Goal: Obtain resource: Download file/media

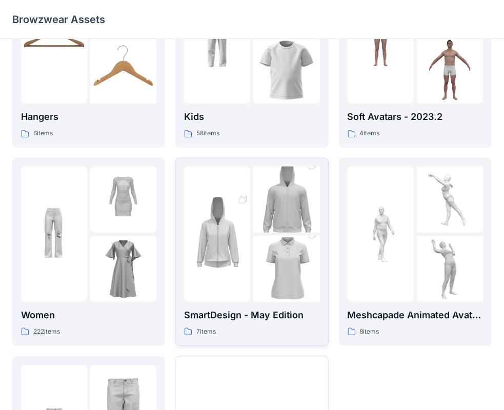
scroll to position [102, 0]
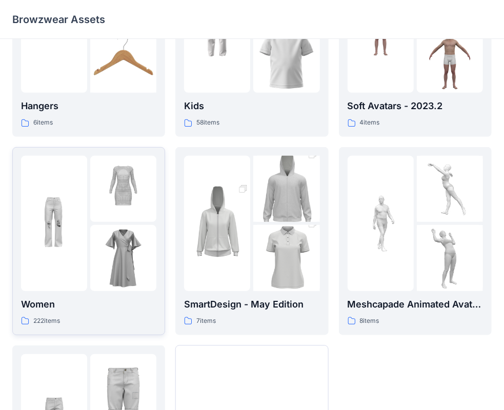
click at [64, 236] on img at bounding box center [54, 223] width 66 height 66
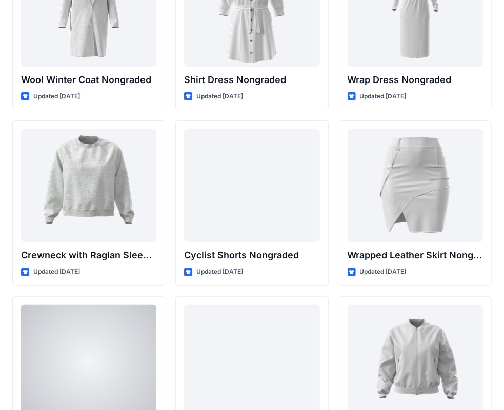
scroll to position [9018, 0]
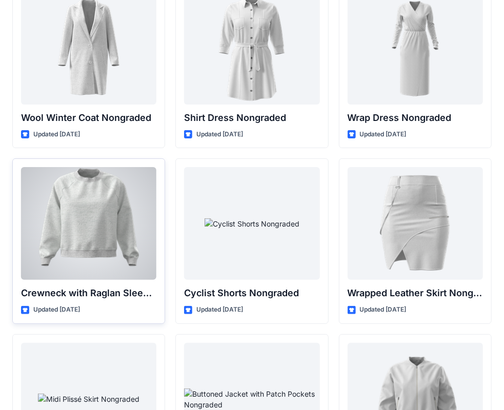
click at [93, 196] on div at bounding box center [88, 223] width 135 height 113
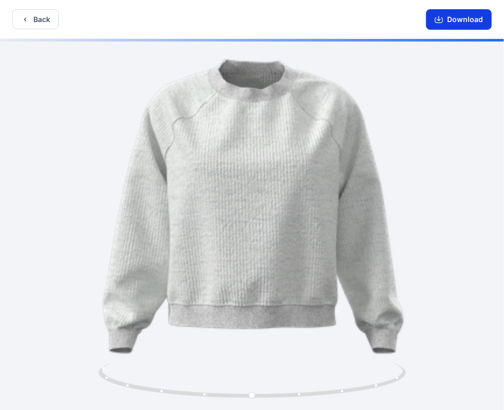
click at [453, 20] on button "Download" at bounding box center [459, 19] width 66 height 20
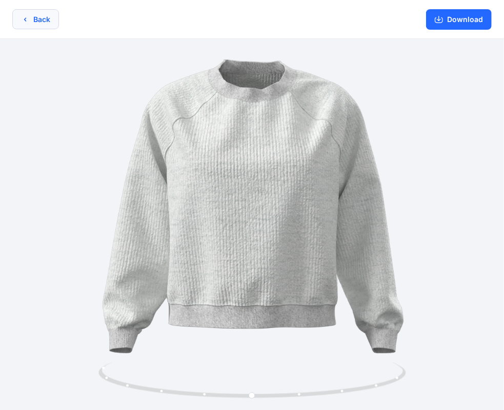
click at [45, 16] on button "Back" at bounding box center [35, 19] width 47 height 20
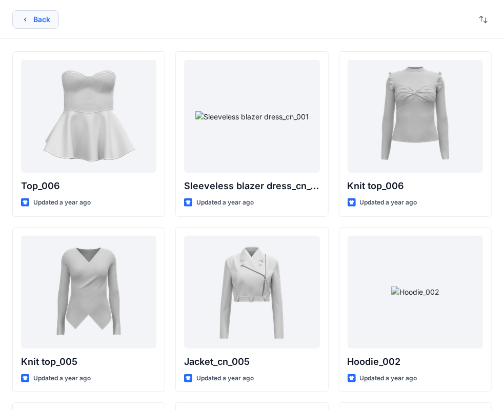
click at [39, 21] on button "Back" at bounding box center [35, 19] width 47 height 18
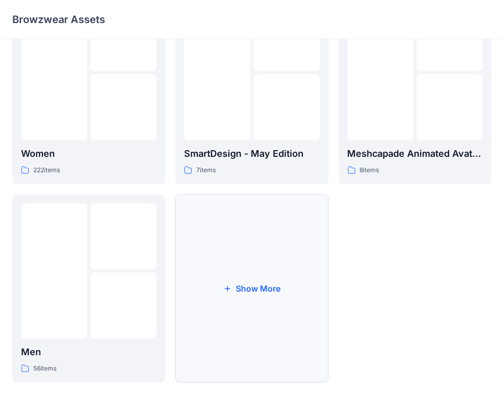
scroll to position [254, 0]
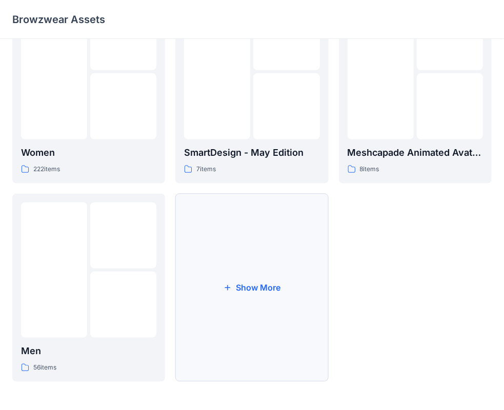
click at [276, 302] on button "Show More" at bounding box center [251, 288] width 153 height 188
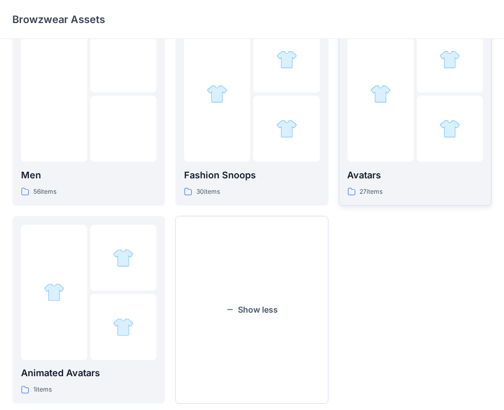
scroll to position [453, 0]
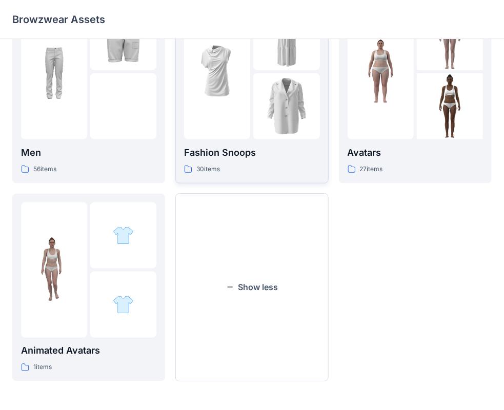
click at [236, 106] on div at bounding box center [217, 71] width 66 height 135
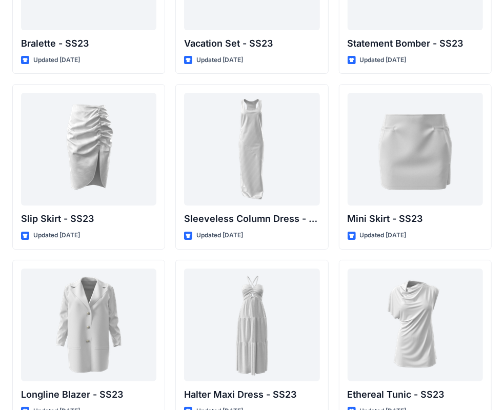
scroll to position [1394, 0]
